Goal: Information Seeking & Learning: Understand process/instructions

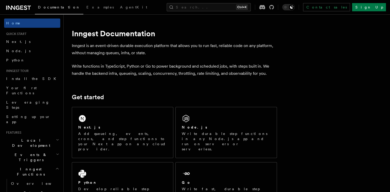
click at [163, 8] on div "Search... Ctrl+K Contact sales Sign Up" at bounding box center [275, 7] width 224 height 8
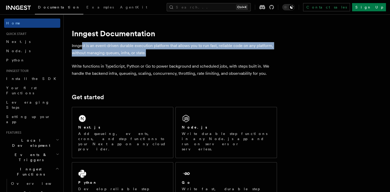
drag, startPoint x: 101, startPoint y: 47, endPoint x: 157, endPoint y: 54, distance: 56.6
click at [157, 54] on p "Inngest is an event-driven durable execution platform that allows you to run fa…" at bounding box center [174, 49] width 205 height 14
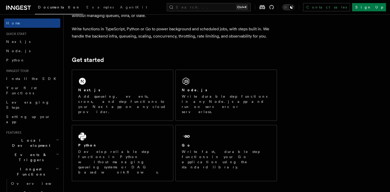
scroll to position [68, 0]
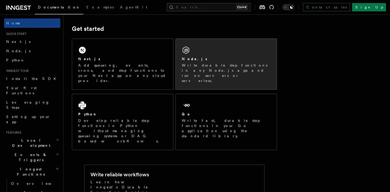
click at [227, 67] on p "Write durable step functions in any Node.js app and run on servers or serverles…" at bounding box center [226, 73] width 89 height 21
click at [236, 65] on p "Write durable step functions in any Node.js app and run on servers or serverles…" at bounding box center [226, 73] width 89 height 21
click at [214, 73] on div "Node.js Write durable step functions in any Node.js app and run on servers or s…" at bounding box center [226, 64] width 101 height 51
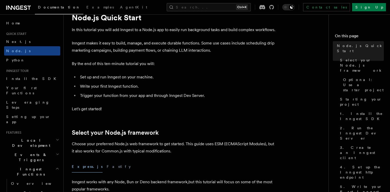
scroll to position [34, 0]
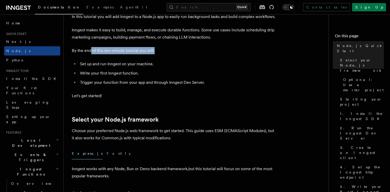
drag, startPoint x: 91, startPoint y: 51, endPoint x: 154, endPoint y: 49, distance: 62.4
click at [154, 49] on p "By the end of this ten-minute tutorial you will:" at bounding box center [174, 50] width 205 height 7
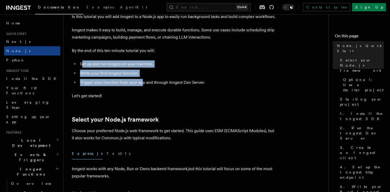
drag, startPoint x: 85, startPoint y: 65, endPoint x: 142, endPoint y: 81, distance: 58.6
click at [142, 81] on ul "Set up and run Inngest on your machine. Write your first Inngest function. Trig…" at bounding box center [174, 73] width 205 height 26
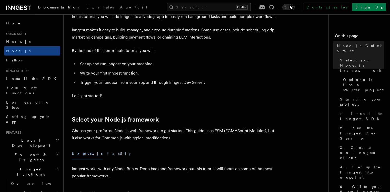
click at [144, 81] on li "Trigger your function from your app and through Inngest Dev Server." at bounding box center [178, 82] width 199 height 7
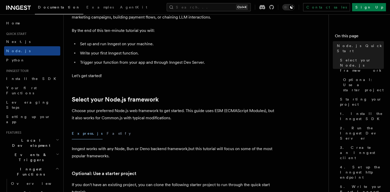
scroll to position [68, 0]
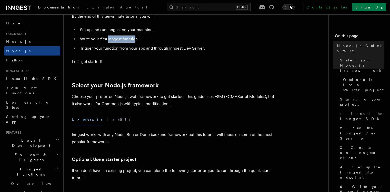
drag, startPoint x: 108, startPoint y: 40, endPoint x: 135, endPoint y: 39, distance: 27.5
click at [135, 39] on li "Write your first Inngest function." at bounding box center [178, 38] width 199 height 7
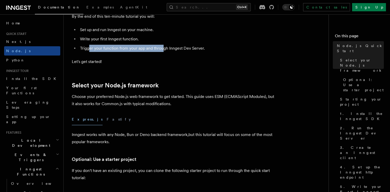
drag, startPoint x: 90, startPoint y: 47, endPoint x: 161, endPoint y: 49, distance: 71.1
click at [161, 49] on li "Trigger your function from your app and through Inngest Dev Server." at bounding box center [178, 48] width 199 height 7
drag, startPoint x: 113, startPoint y: 49, endPoint x: 166, endPoint y: 51, distance: 52.2
click at [166, 51] on li "Trigger your function from your app and through Inngest Dev Server." at bounding box center [178, 48] width 199 height 7
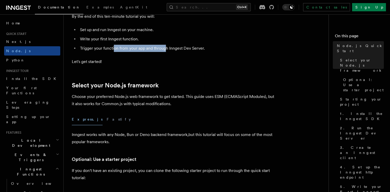
click at [166, 51] on li "Trigger your function from your app and through Inngest Dev Server." at bounding box center [178, 48] width 199 height 7
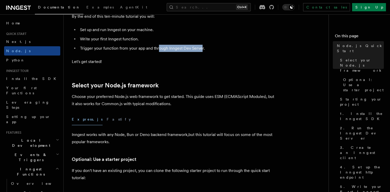
drag, startPoint x: 159, startPoint y: 48, endPoint x: 201, endPoint y: 50, distance: 42.1
click at [201, 50] on li "Trigger your function from your app and through Inngest Dev Server." at bounding box center [178, 48] width 199 height 7
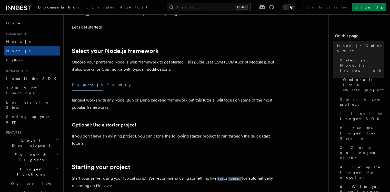
scroll to position [0, 0]
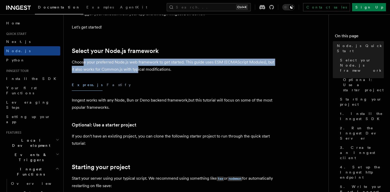
drag, startPoint x: 84, startPoint y: 62, endPoint x: 138, endPoint y: 68, distance: 53.9
click at [138, 68] on p "Choose your preferred Node.js web framework to get started. This guide uses ESM…" at bounding box center [174, 66] width 205 height 14
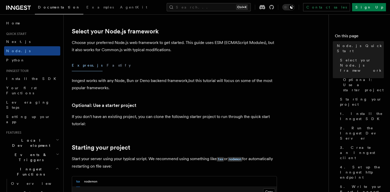
scroll to position [137, 0]
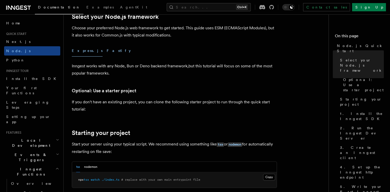
click at [107, 51] on button "Fastify" at bounding box center [119, 51] width 24 height 12
click at [78, 53] on button "Express.js" at bounding box center [87, 51] width 31 height 12
click at [89, 53] on div "Express.js Fastify" at bounding box center [174, 51] width 205 height 12
click at [107, 51] on button "Fastify" at bounding box center [119, 51] width 24 height 12
click at [84, 51] on button "Express.js" at bounding box center [87, 51] width 31 height 12
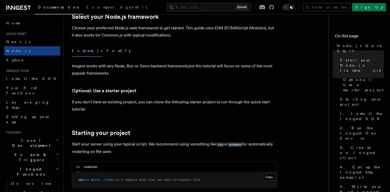
click at [107, 50] on button "Fastify" at bounding box center [119, 51] width 24 height 12
click at [83, 50] on button "Express.js" at bounding box center [87, 51] width 31 height 12
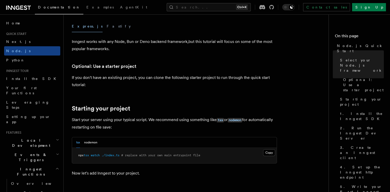
scroll to position [171, 0]
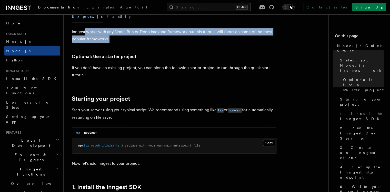
drag, startPoint x: 85, startPoint y: 31, endPoint x: 118, endPoint y: 39, distance: 34.2
click at [118, 39] on p "Inngest works with any Node, Bun or Deno backend framework,but this tutorial wi…" at bounding box center [174, 35] width 205 height 14
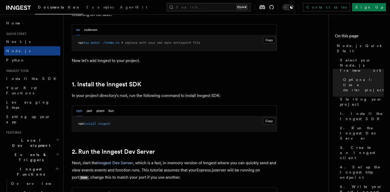
scroll to position [240, 0]
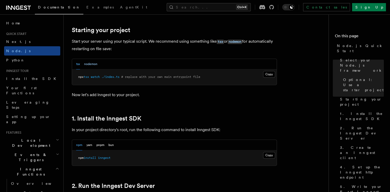
click at [90, 65] on button "nodemon" at bounding box center [90, 64] width 13 height 11
click at [79, 66] on button "tsx" at bounding box center [78, 64] width 4 height 11
click at [92, 67] on button "nodemon" at bounding box center [90, 64] width 13 height 11
click at [81, 66] on div "tsx nodemon" at bounding box center [86, 64] width 21 height 11
click at [79, 65] on button "tsx" at bounding box center [78, 64] width 4 height 11
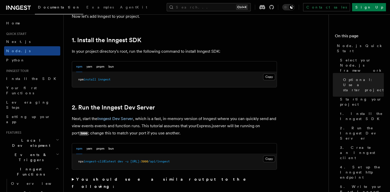
scroll to position [308, 0]
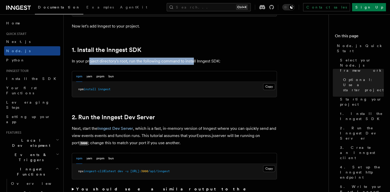
drag, startPoint x: 109, startPoint y: 64, endPoint x: 193, endPoint y: 57, distance: 84.2
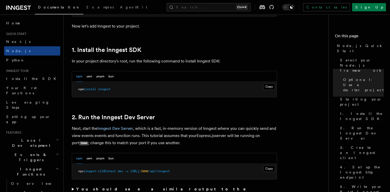
drag, startPoint x: 194, startPoint y: 63, endPoint x: 178, endPoint y: 62, distance: 16.5
click at [194, 63] on p "In your project directory's root, run the following command to install Inngest …" at bounding box center [174, 61] width 205 height 7
drag, startPoint x: 161, startPoint y: 61, endPoint x: 220, endPoint y: 61, distance: 58.8
click at [220, 61] on p "In your project directory's root, run the following command to install Inngest …" at bounding box center [174, 61] width 205 height 7
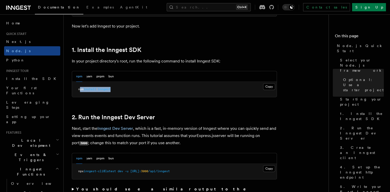
drag, startPoint x: 79, startPoint y: 89, endPoint x: 124, endPoint y: 92, distance: 44.7
click at [124, 92] on pre "npm install inngest" at bounding box center [174, 89] width 205 height 15
click at [124, 91] on pre "npm install inngest" at bounding box center [174, 89] width 205 height 15
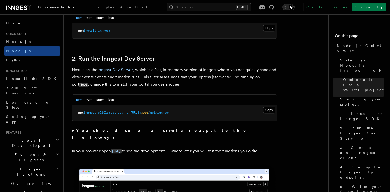
scroll to position [376, 0]
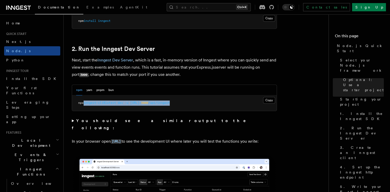
drag, startPoint x: 84, startPoint y: 104, endPoint x: 202, endPoint y: 103, distance: 117.8
click at [202, 103] on pre "npx inngest-cli@latest dev -u [URL]: 3000 /api/inngest" at bounding box center [174, 102] width 205 height 15
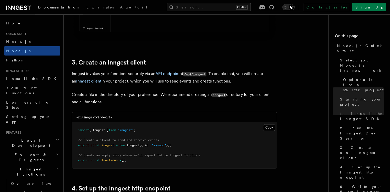
scroll to position [650, 0]
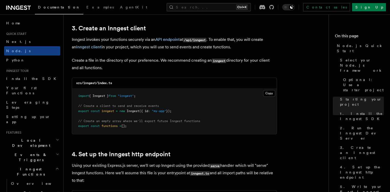
drag, startPoint x: 88, startPoint y: 97, endPoint x: 144, endPoint y: 130, distance: 65.8
click at [144, 130] on pre "import { Inngest } from "inngest" ; // Create a client to send and receive even…" at bounding box center [174, 110] width 205 height 45
click at [144, 128] on pre "import { Inngest } from "inngest" ; // Create a client to send and receive even…" at bounding box center [174, 110] width 205 height 45
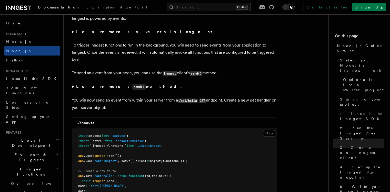
scroll to position [2567, 0]
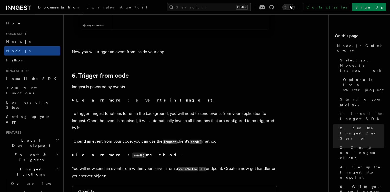
click at [95, 102] on strong "Learn more: events in Inngest." at bounding box center [146, 100] width 140 height 5
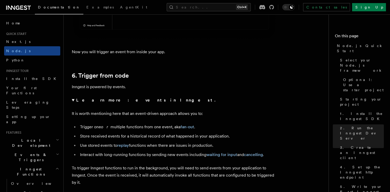
click at [95, 102] on strong "Learn more: events in Inngest." at bounding box center [146, 100] width 140 height 5
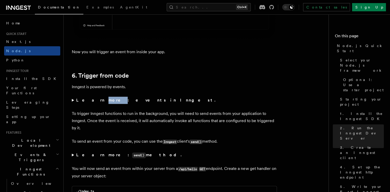
click at [95, 102] on strong "Learn more: events in Inngest." at bounding box center [146, 100] width 140 height 5
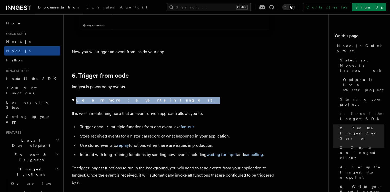
click at [95, 102] on strong "Learn more: events in Inngest." at bounding box center [146, 100] width 140 height 5
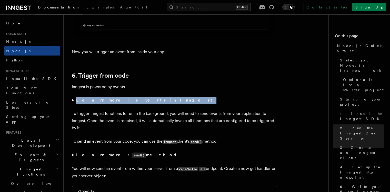
click at [95, 102] on strong "Learn more: events in Inngest." at bounding box center [146, 100] width 140 height 5
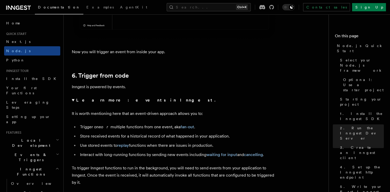
click at [98, 90] on p "Inngest is powered by events." at bounding box center [174, 86] width 205 height 7
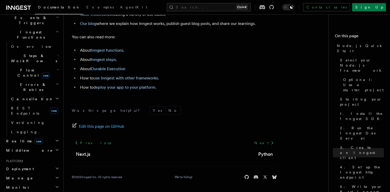
scroll to position [205, 0]
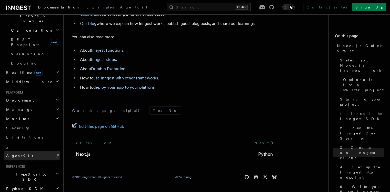
click at [18, 151] on link "AgentKit" at bounding box center [32, 155] width 56 height 9
